Goal: Task Accomplishment & Management: Complete application form

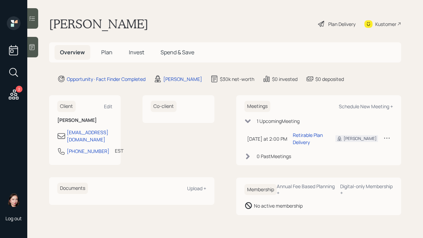
click at [332, 26] on div "Plan Delivery" at bounding box center [341, 23] width 27 height 7
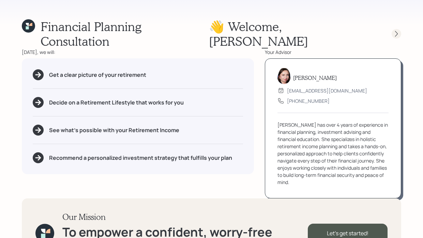
click at [395, 30] on icon at bounding box center [396, 33] width 7 height 7
